Goal: Transaction & Acquisition: Purchase product/service

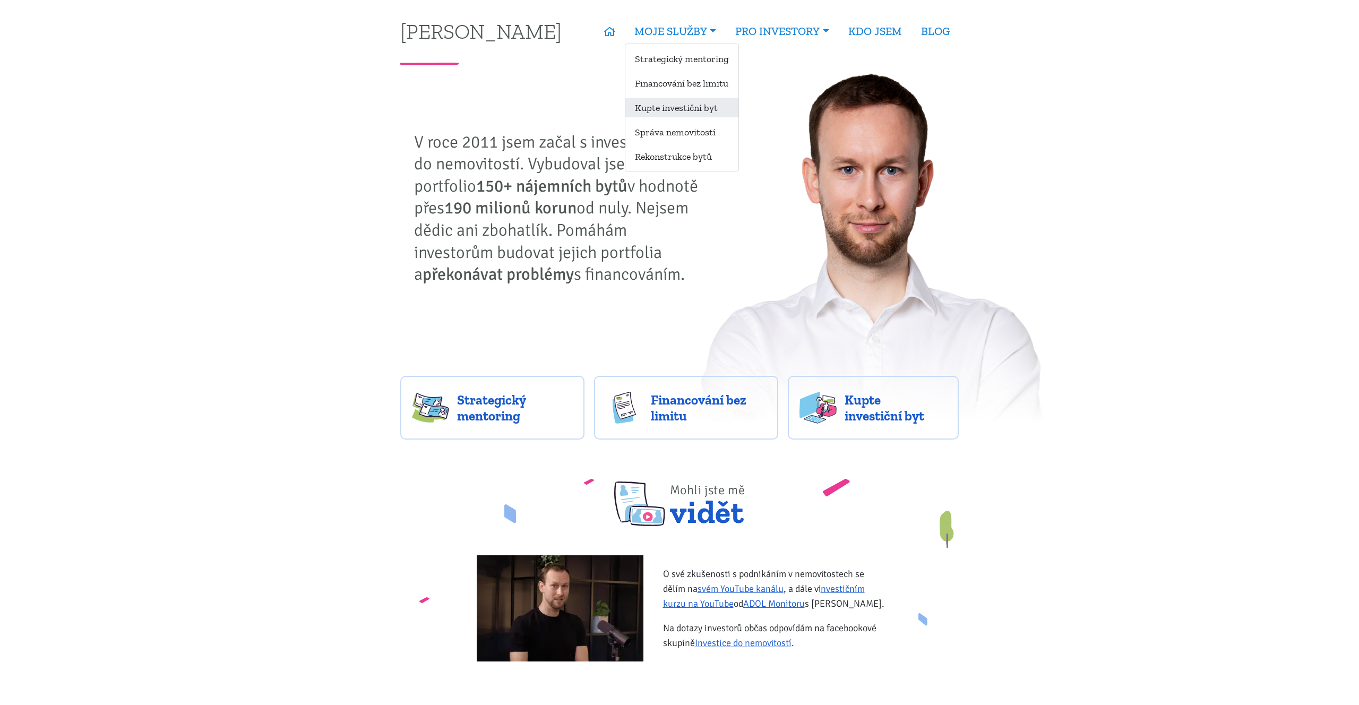
click at [669, 101] on link "Kupte investiční byt" at bounding box center [681, 108] width 113 height 20
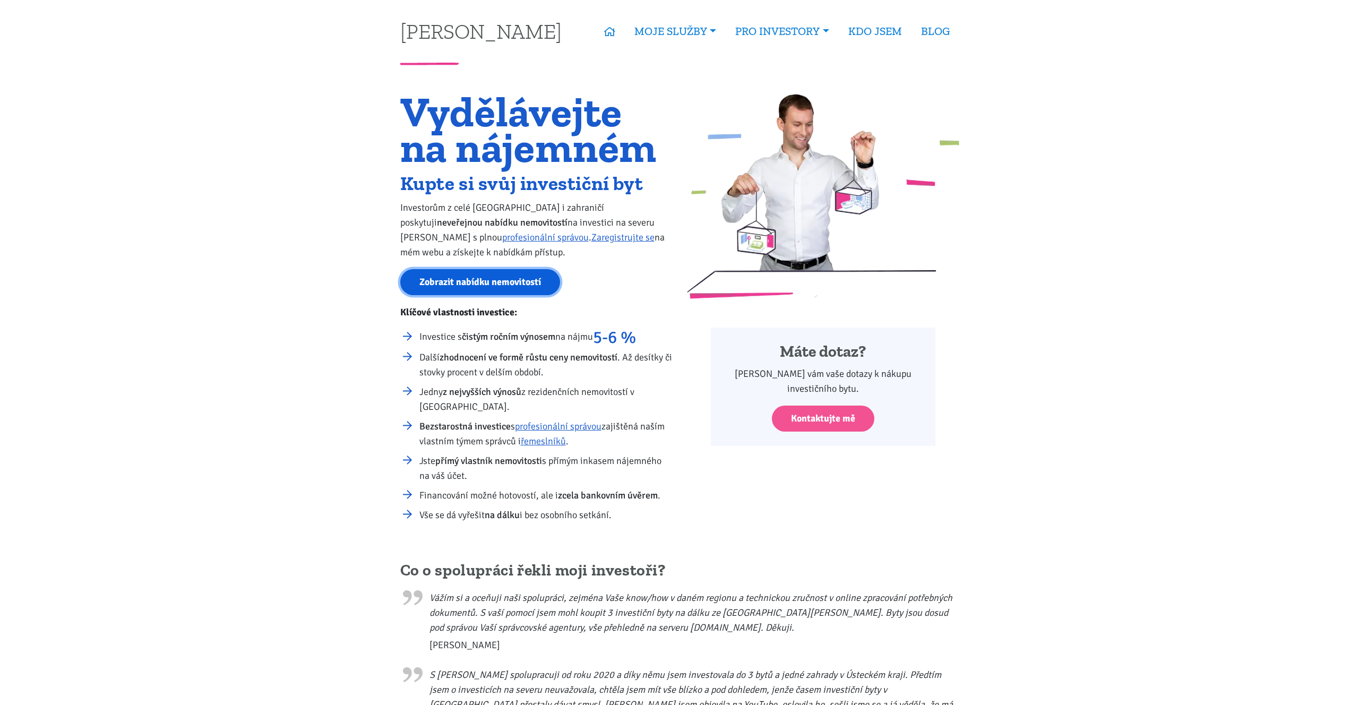
click at [532, 274] on link "Zobrazit nabídku nemovitostí" at bounding box center [480, 282] width 160 height 26
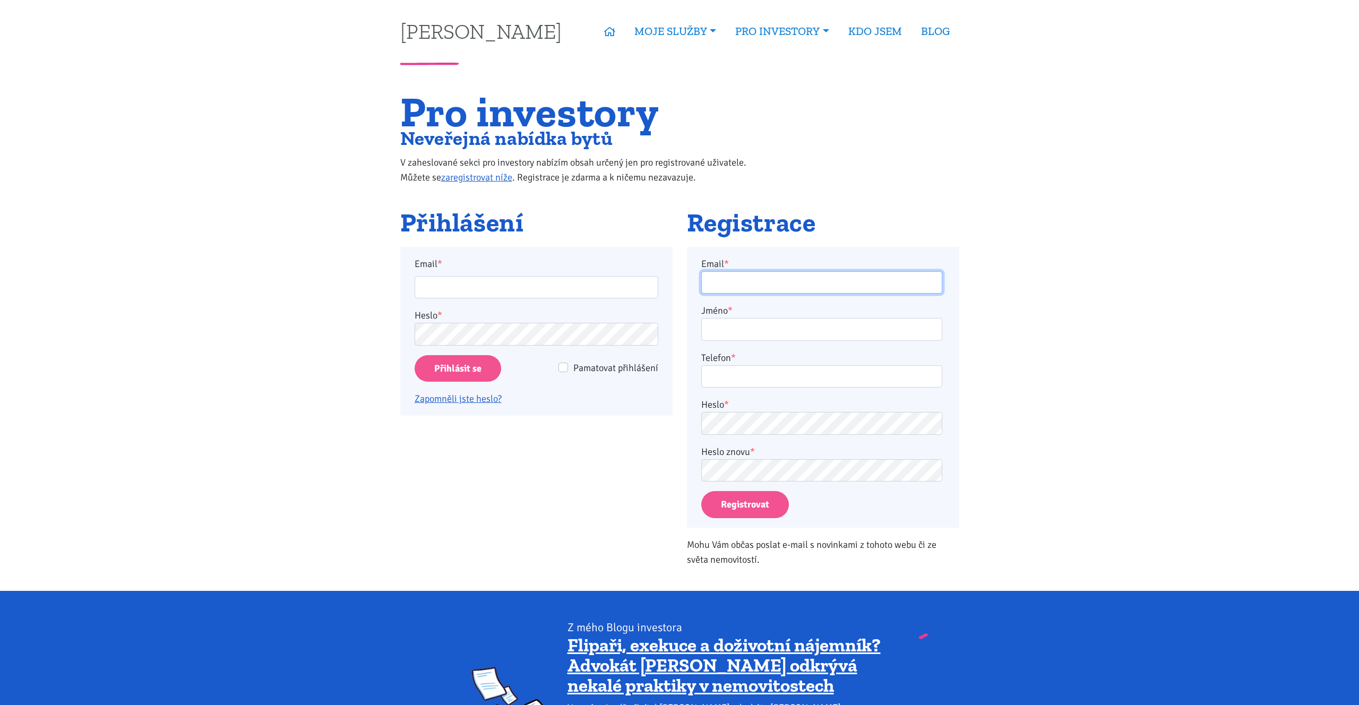
type input "[EMAIL_ADDRESS][DOMAIN_NAME]"
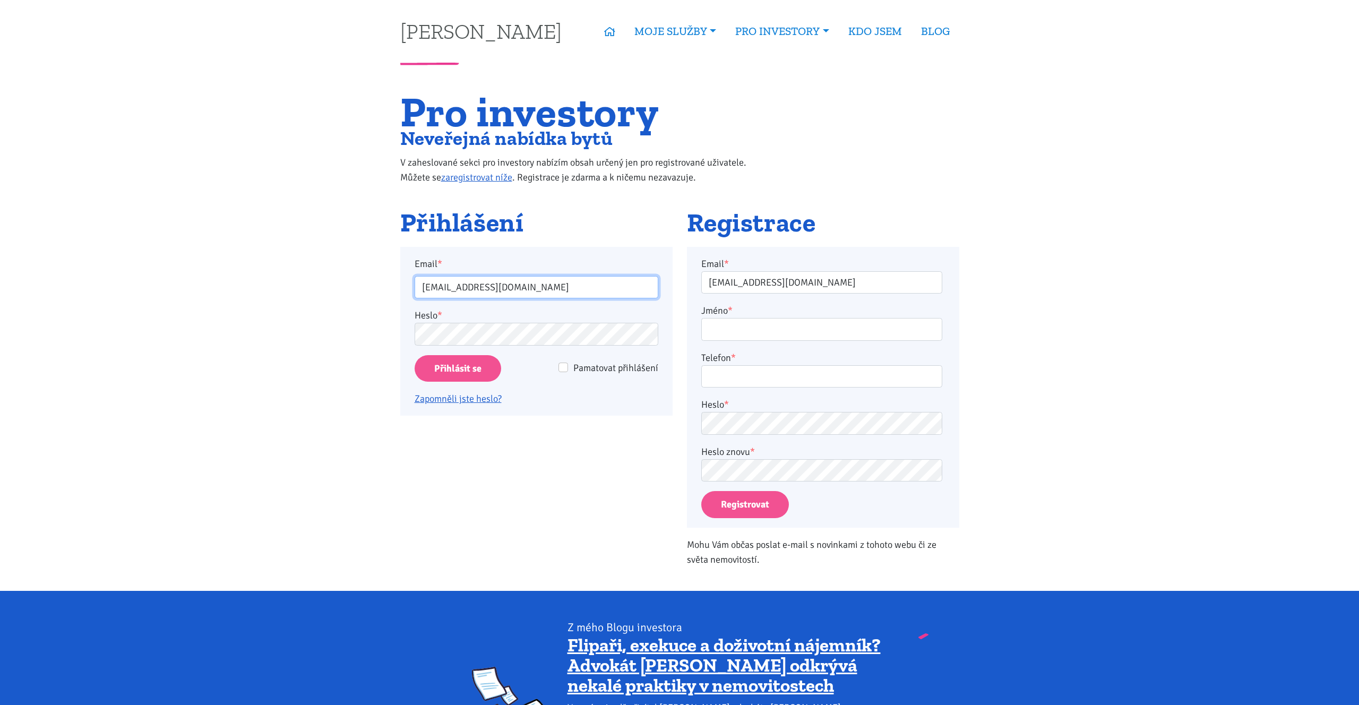
click at [525, 290] on input "roman.sterly@gmail.com" at bounding box center [537, 287] width 244 height 23
click at [443, 372] on input "Přihlásit se" at bounding box center [458, 368] width 87 height 27
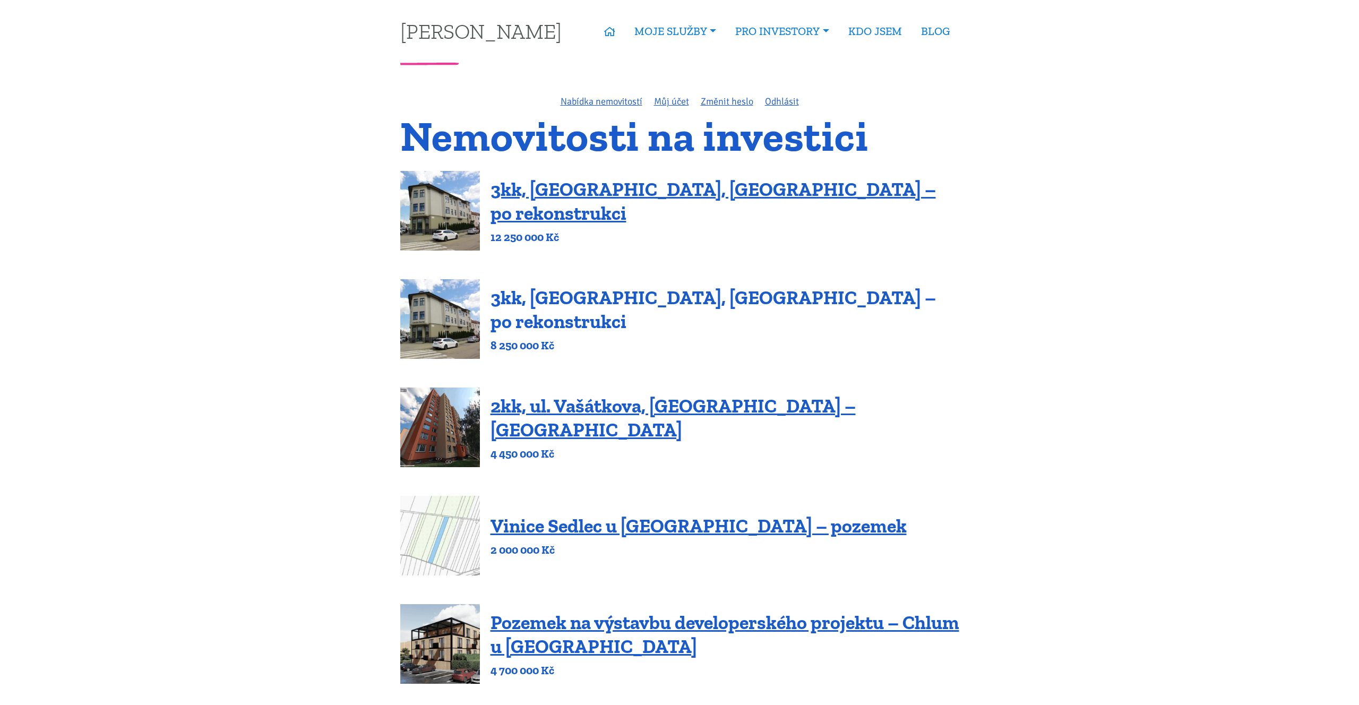
click at [559, 306] on link "3kk, Olomoucká, Brno – po rekonstrukci" at bounding box center [712, 309] width 445 height 47
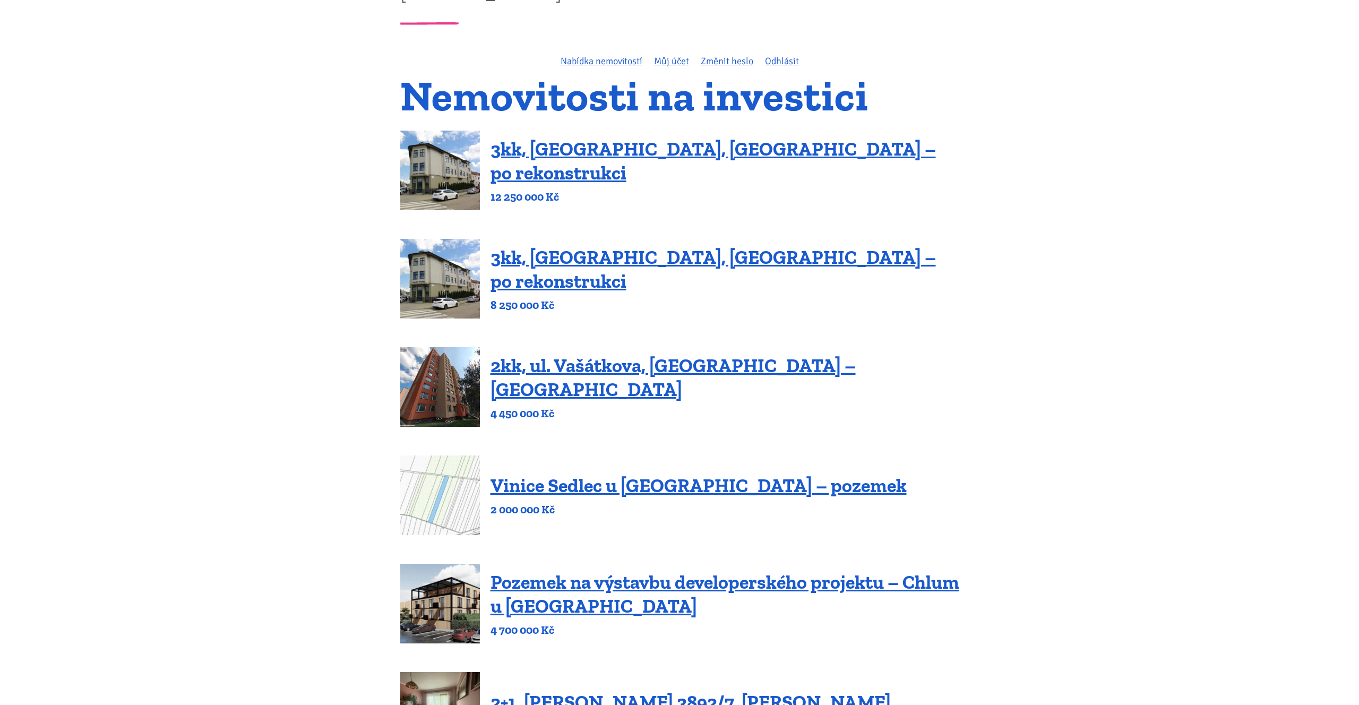
scroll to position [44, 0]
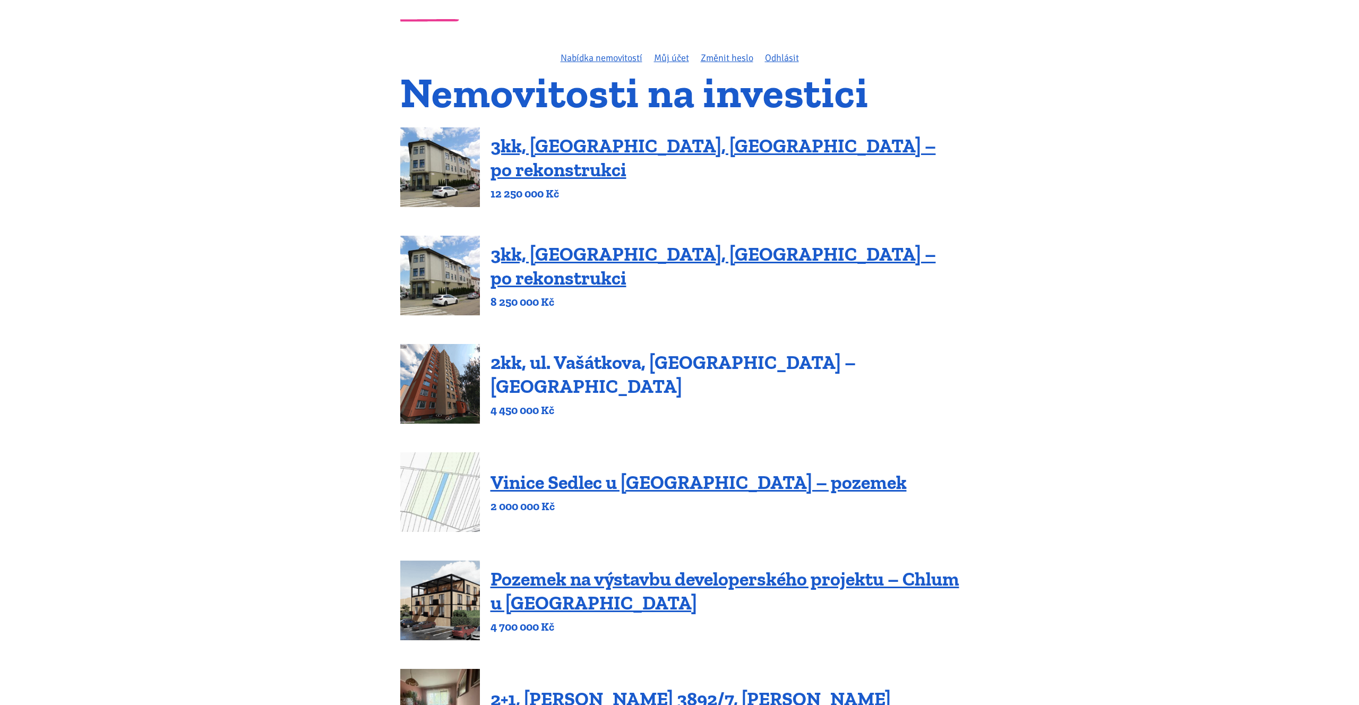
click at [767, 370] on link "2kk, ul. Vašátkova, Praha – Černý Most" at bounding box center [672, 374] width 365 height 47
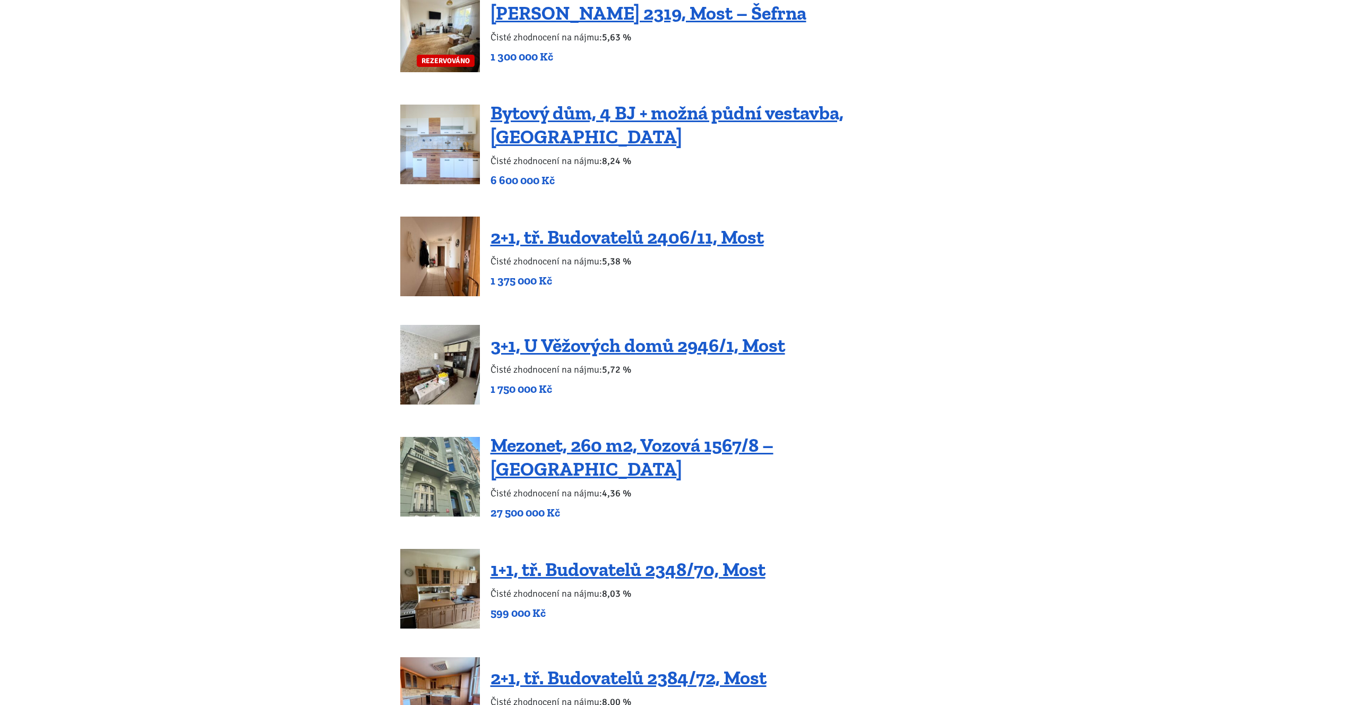
scroll to position [1270, 0]
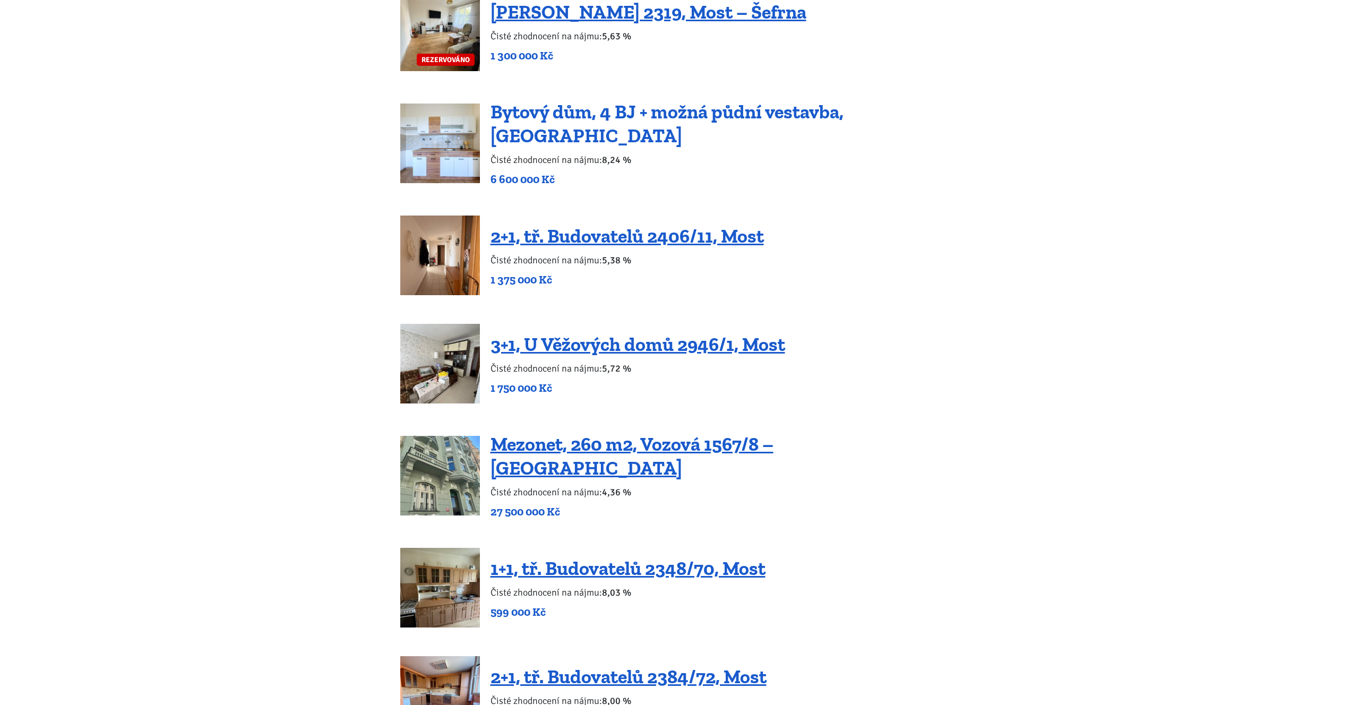
click at [843, 114] on link "Bytový dům, 4 BJ + možná půdní vestavba, [GEOGRAPHIC_DATA]" at bounding box center [666, 123] width 353 height 47
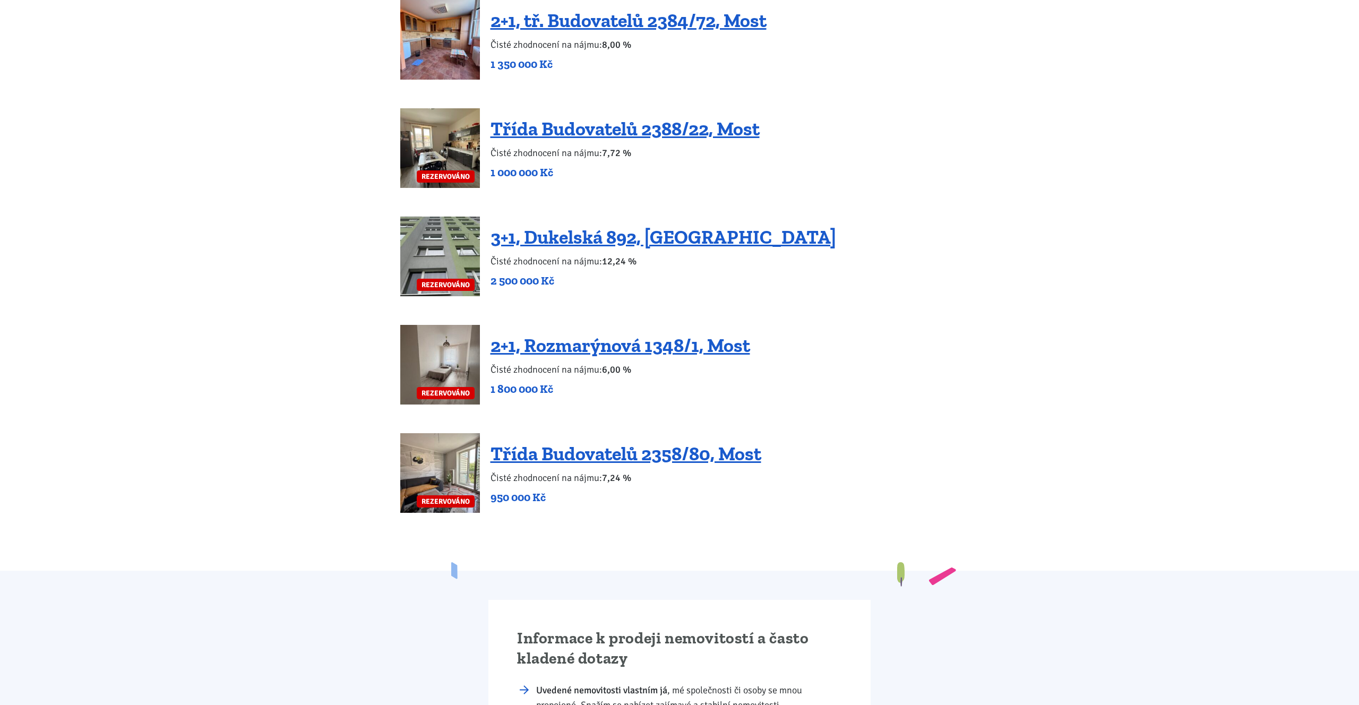
scroll to position [2029, 0]
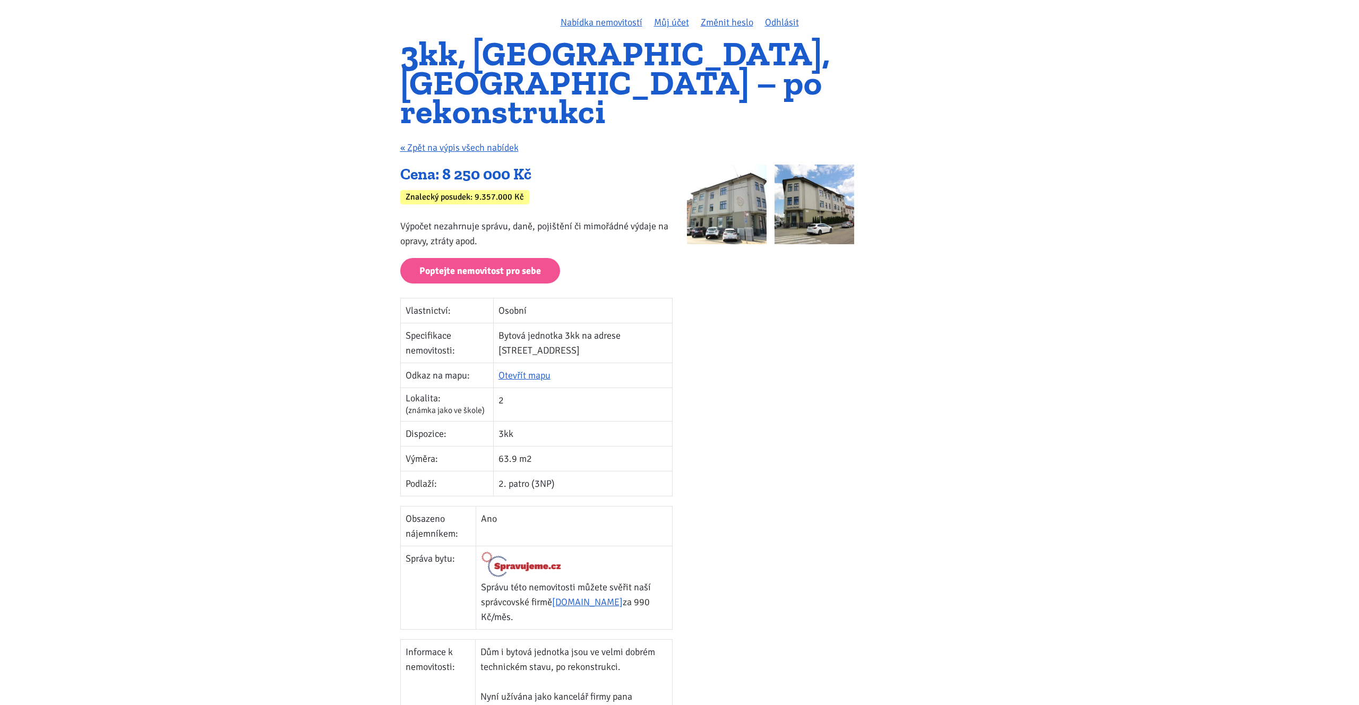
scroll to position [77, 0]
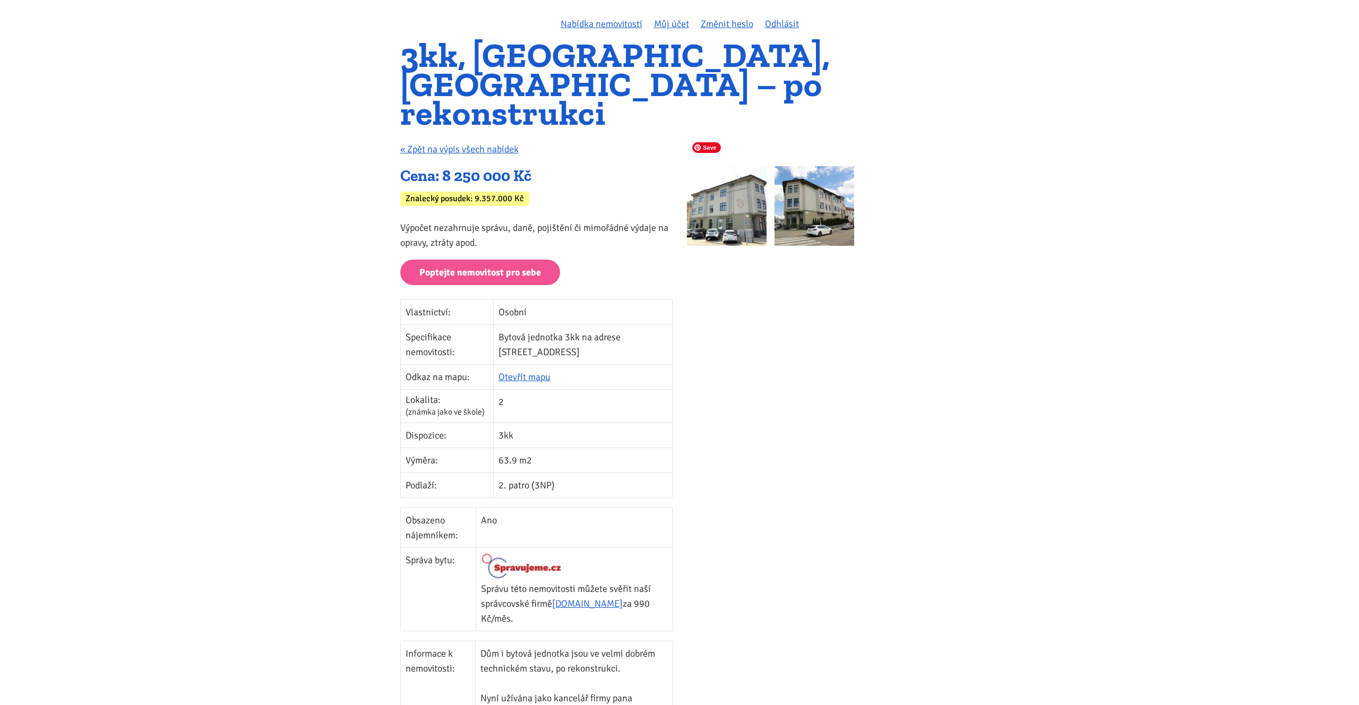
click at [727, 186] on img at bounding box center [727, 206] width 80 height 80
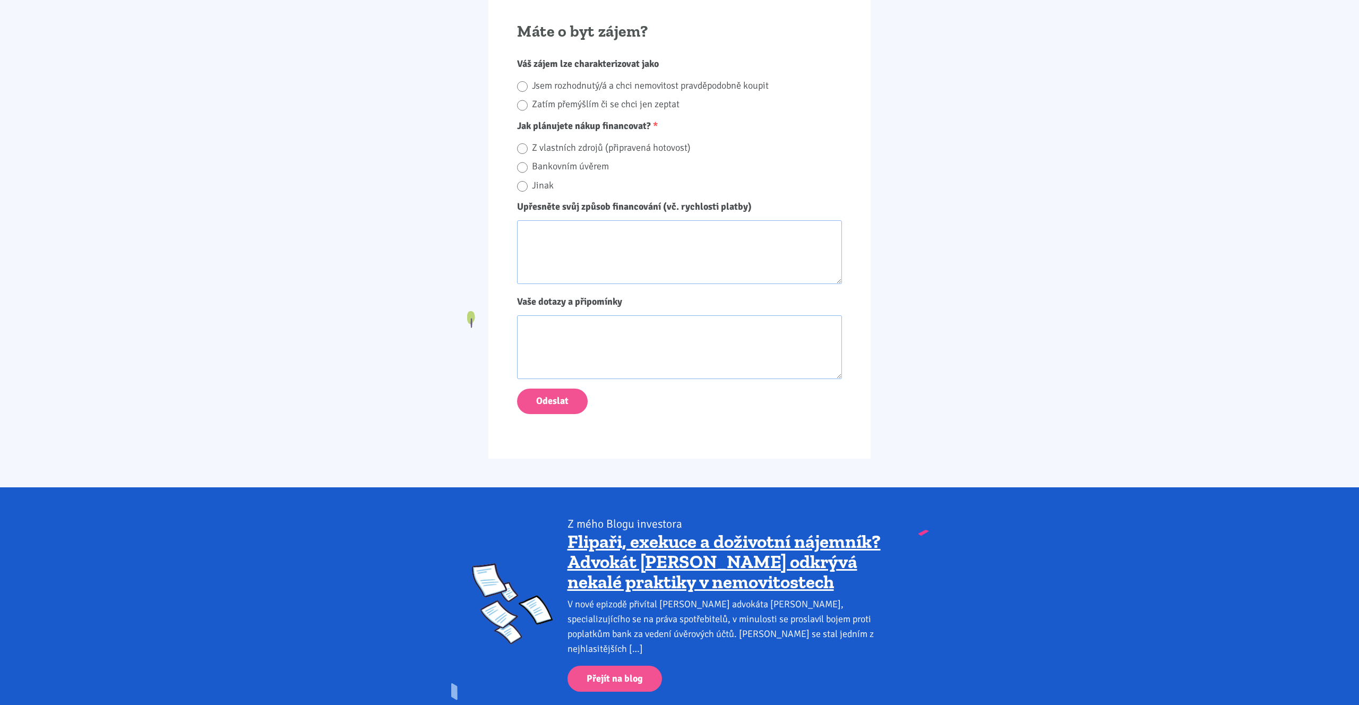
scroll to position [918, 0]
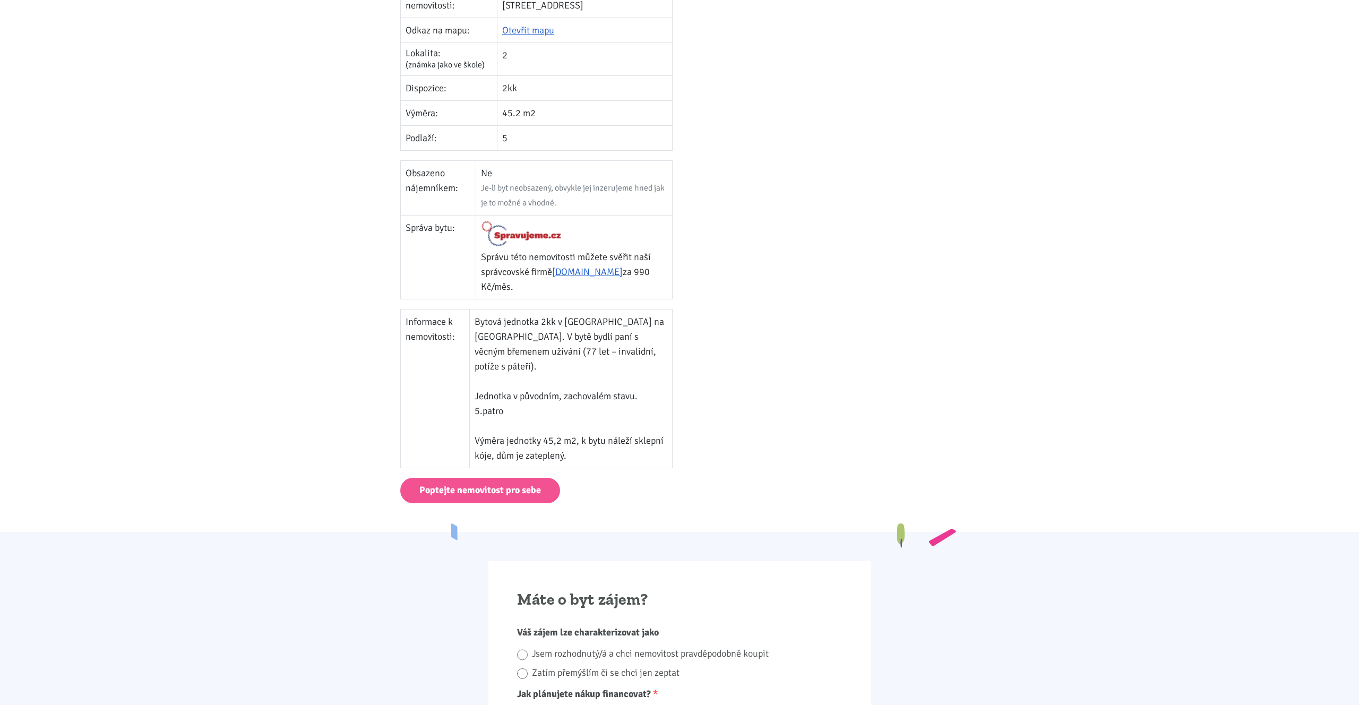
scroll to position [395, 0]
